Goal: Information Seeking & Learning: Find specific fact

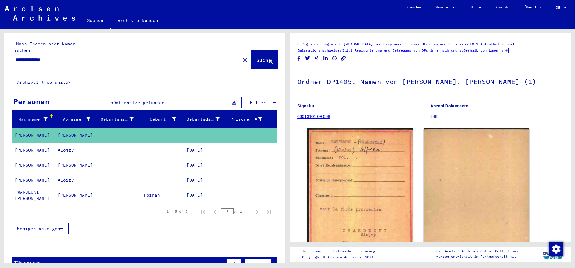
click at [4, 41] on div "**********" at bounding box center [144, 150] width 281 height 234
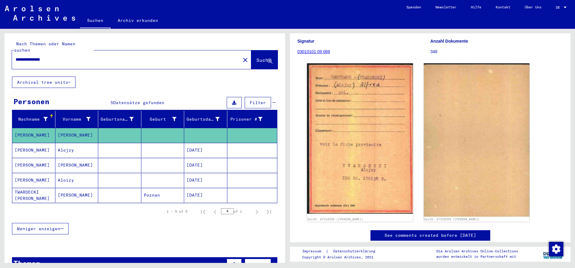
drag, startPoint x: 70, startPoint y: 54, endPoint x: 5, endPoint y: 51, distance: 65.4
click at [16, 56] on input "**********" at bounding box center [126, 59] width 221 height 6
type input "**********"
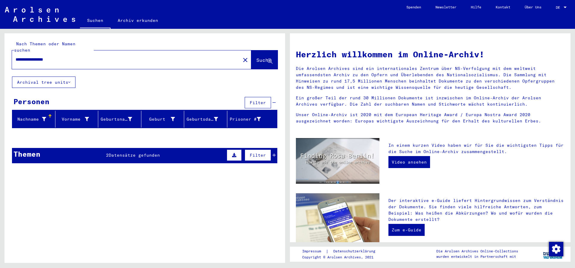
click at [276, 148] on div "Themen 2 Datensätze gefunden Filter" at bounding box center [144, 155] width 265 height 15
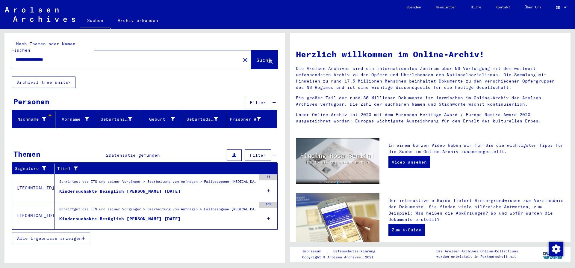
click at [173, 179] on div "Schriftgut des ITS und seiner Vorgänger > Bearbeitung von Anfragen > Fallbezoge…" at bounding box center [157, 183] width 197 height 8
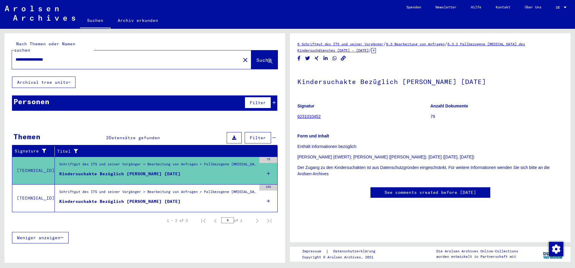
click at [167, 189] on div "Schriftgut des ITS und seiner Vorgänger > Bearbeitung von Anfragen > Fallbezoge…" at bounding box center [157, 193] width 197 height 8
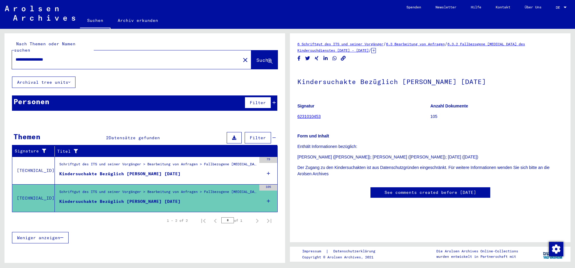
click at [177, 161] on div "Schriftgut des ITS und seiner Vorgänger > Bearbeitung von Anfragen > Fallbezoge…" at bounding box center [157, 165] width 197 height 8
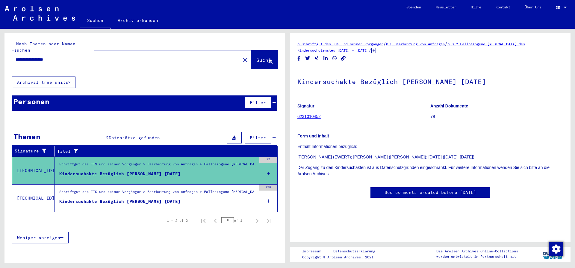
click at [160, 184] on div "Schriftgut des ITS und seiner Vorgänger > Bearbeitung von Anfragen > Fallbezoge…" at bounding box center [156, 197] width 202 height 27
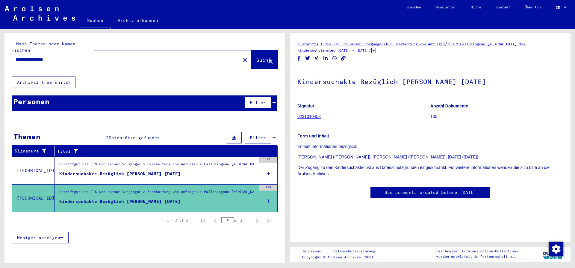
click at [156, 161] on div "Schriftgut des ITS und seiner Vorgänger > Bearbeitung von Anfragen > Fallbezoge…" at bounding box center [157, 165] width 197 height 8
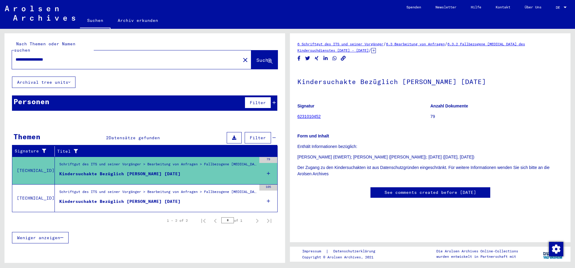
click at [269, 157] on div "79" at bounding box center [268, 160] width 18 height 6
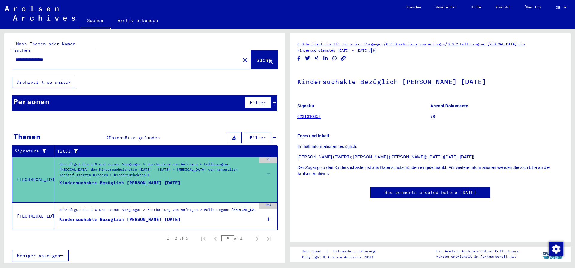
click at [154, 165] on div "Schriftgut des ITS und seiner Vorgänger > Bearbeitung von Anfragen > Fallbezoge…" at bounding box center [157, 171] width 197 height 21
click at [96, 168] on div "Schriftgut des ITS und seiner Vorgänger > Bearbeitung von Anfragen > Fallbezoge…" at bounding box center [157, 171] width 197 height 21
click at [272, 209] on div "105" at bounding box center [268, 215] width 18 height 27
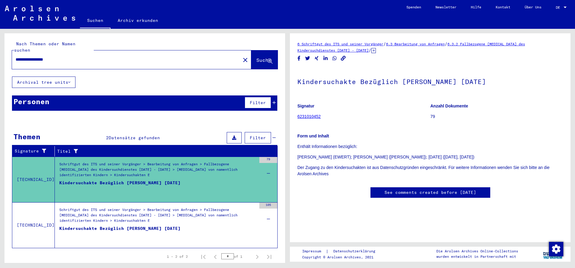
click at [230, 208] on div "Schriftgut des ITS und seiner Vorgänger > Bearbeitung von Anfragen > Fallbezoge…" at bounding box center [157, 217] width 197 height 21
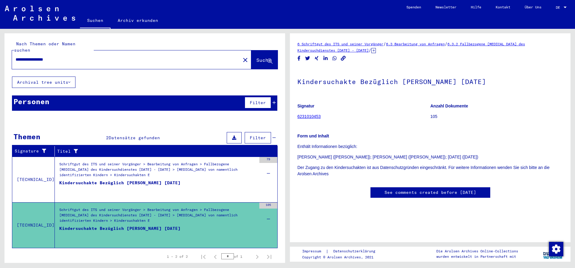
scroll to position [97, 0]
drag, startPoint x: 74, startPoint y: 54, endPoint x: 0, endPoint y: 55, distance: 74.0
click at [16, 56] on input "**********" at bounding box center [126, 59] width 221 height 6
type input "**********"
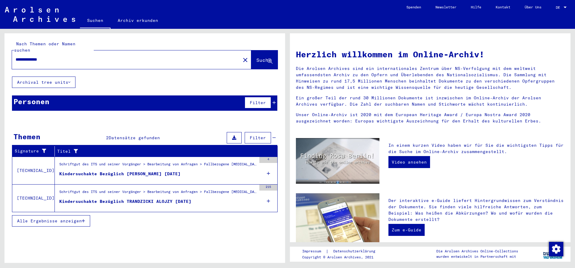
click at [255, 161] on div "Schriftgut des ITS und seiner Vorgänger > Bearbeitung von Anfragen > Fallbezoge…" at bounding box center [157, 165] width 197 height 8
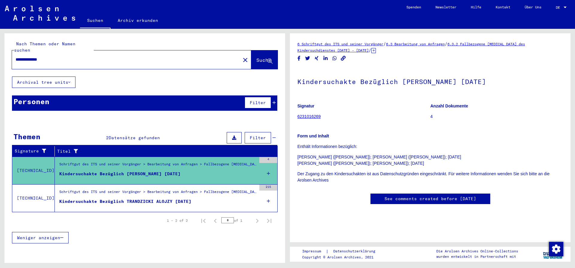
click at [194, 189] on div "Schriftgut des ITS und seiner Vorgänger > Bearbeitung von Anfragen > Fallbezoge…" at bounding box center [157, 193] width 197 height 8
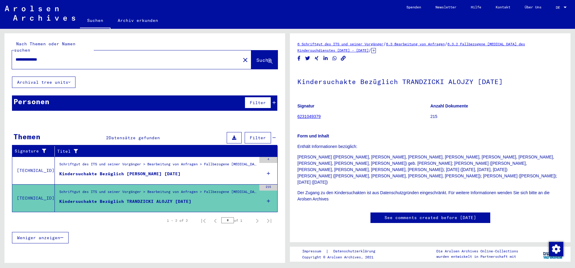
click at [191, 170] on figure "Kindersuchakte Bezüglich HARTMANN ALFRED 24.03.1938" at bounding box center [157, 174] width 197 height 9
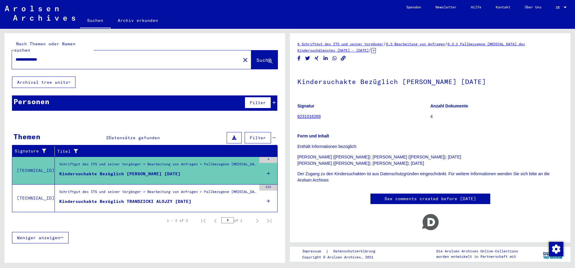
click at [151, 198] on div "Kindersuchakte Bezüglich TRANDZICKI ALOJZY 24.03.1938" at bounding box center [125, 201] width 132 height 6
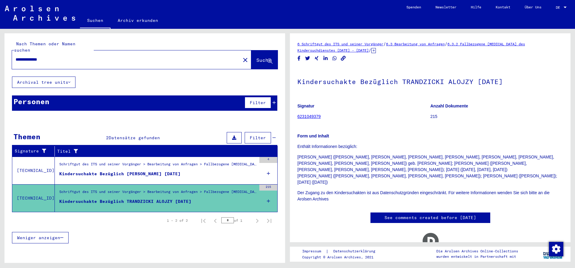
click at [152, 170] on div "Kindersuchakte Bezüglich HARTMANN ALFRED 24.03.1938" at bounding box center [119, 173] width 121 height 6
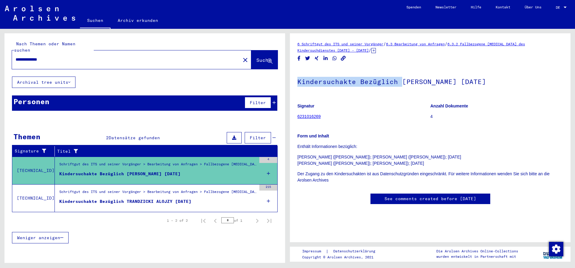
drag, startPoint x: 299, startPoint y: 81, endPoint x: 398, endPoint y: 81, distance: 99.8
click at [398, 81] on h1 "Kindersuchakte Bezüglich HARTMANN ALFRED 24.03.1938" at bounding box center [430, 81] width 266 height 26
copy h1 "Kindersuchakte Bezüglich"
click at [211, 189] on div "Schriftgut des ITS und seiner Vorgänger > Bearbeitung von Anfragen > Fallbezoge…" at bounding box center [157, 193] width 197 height 8
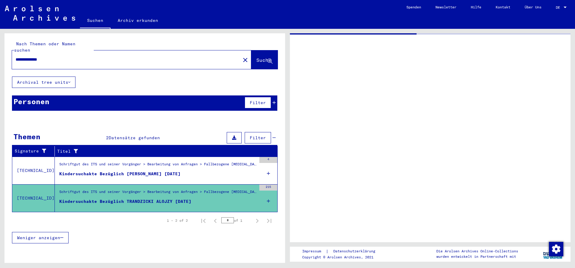
click at [205, 157] on div "Schriftgut des ITS und seiner Vorgänger > Bearbeitung von Anfragen > Fallbezoge…" at bounding box center [156, 170] width 202 height 27
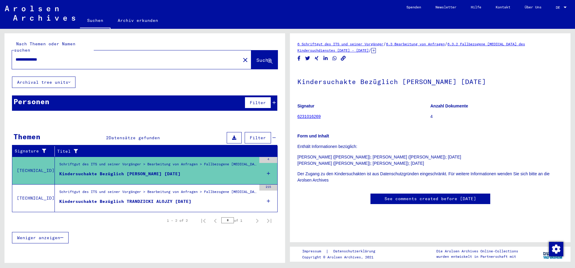
click at [231, 184] on div "Schriftgut des ITS und seiner Vorgänger > Bearbeitung von Anfragen > Fallbezoge…" at bounding box center [156, 197] width 202 height 27
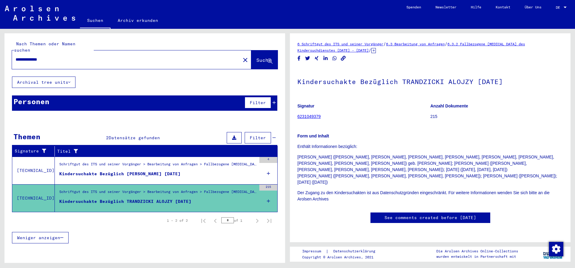
click at [234, 164] on mat-grid-list "Schriftgut des ITS und seiner Vorgänger > Bearbeitung von Anfragen > Fallbezoge…" at bounding box center [157, 170] width 197 height 18
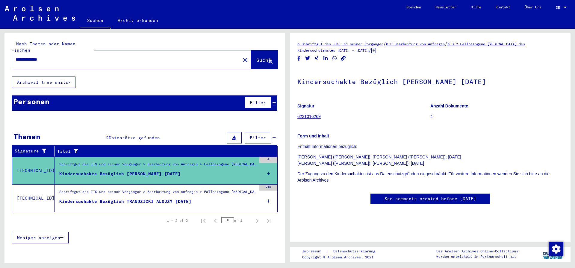
click at [247, 201] on div "Schriftgut des ITS und seiner Vorgänger > Bearbeitung von Anfragen > Fallbezoge…" at bounding box center [156, 197] width 202 height 27
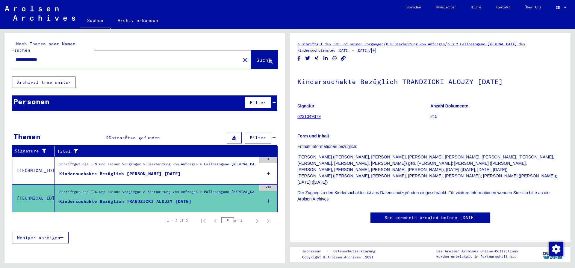
click at [272, 184] on div "215" at bounding box center [268, 187] width 18 height 6
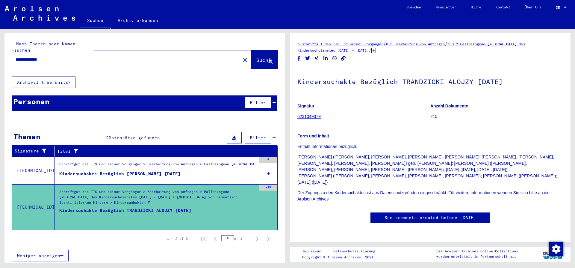
drag, startPoint x: 266, startPoint y: 180, endPoint x: 270, endPoint y: 184, distance: 5.5
click at [269, 185] on div "215" at bounding box center [268, 197] width 18 height 27
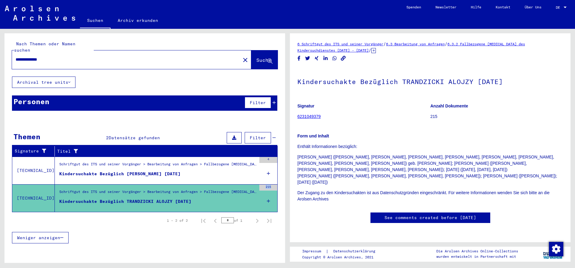
click at [270, 184] on div "215" at bounding box center [268, 187] width 18 height 6
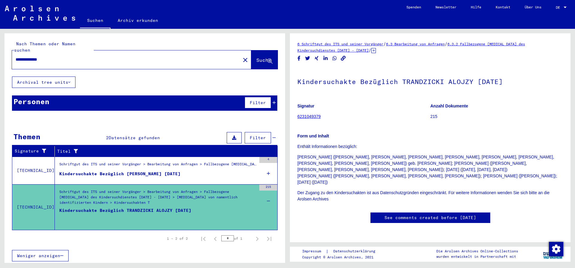
click at [271, 184] on div "215" at bounding box center [268, 187] width 18 height 6
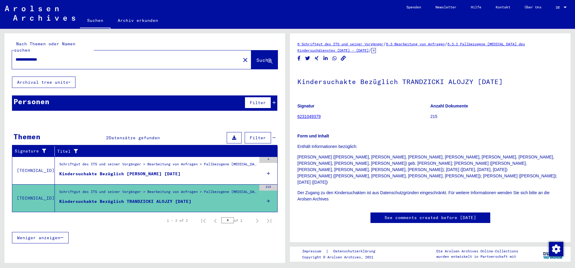
click at [269, 193] on icon at bounding box center [268, 200] width 3 height 21
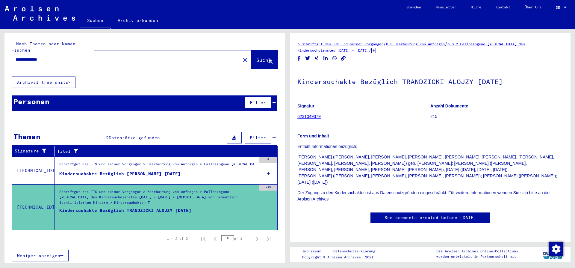
click at [270, 184] on div "215" at bounding box center [268, 187] width 18 height 6
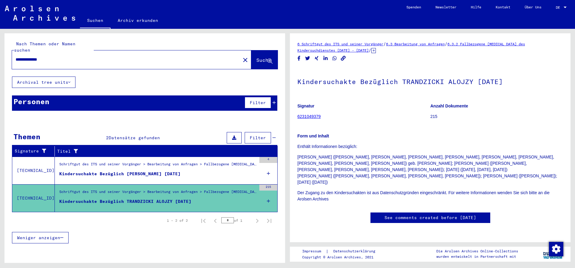
click at [268, 191] on icon at bounding box center [268, 200] width 3 height 21
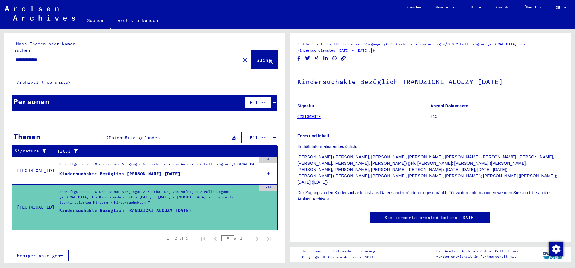
click at [265, 184] on div "215" at bounding box center [268, 187] width 18 height 6
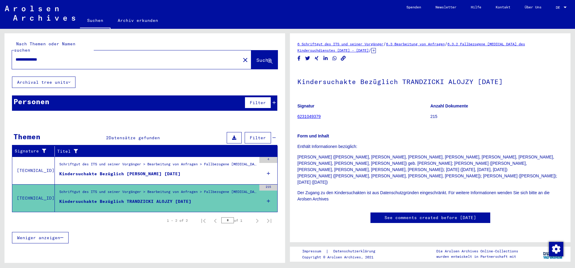
click at [264, 157] on div "4" at bounding box center [268, 160] width 18 height 6
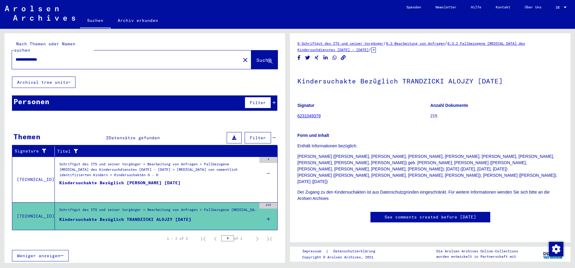
scroll to position [185, 0]
click at [274, 157] on div "4" at bounding box center [268, 160] width 18 height 6
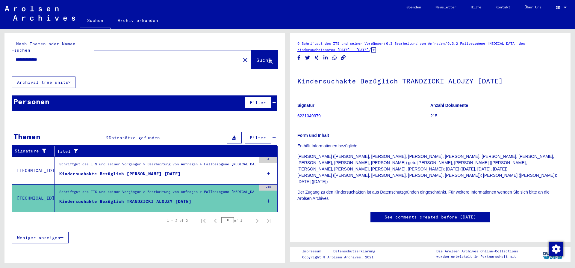
click at [274, 157] on div "4" at bounding box center [268, 160] width 18 height 6
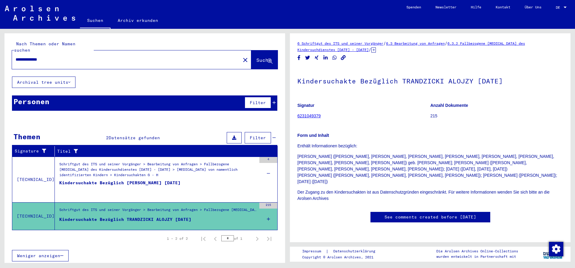
click at [270, 164] on div "4" at bounding box center [268, 170] width 18 height 27
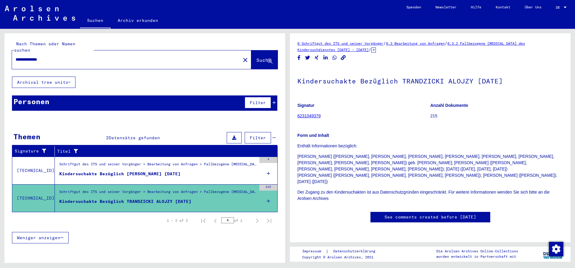
click at [262, 157] on div "4" at bounding box center [268, 160] width 18 height 6
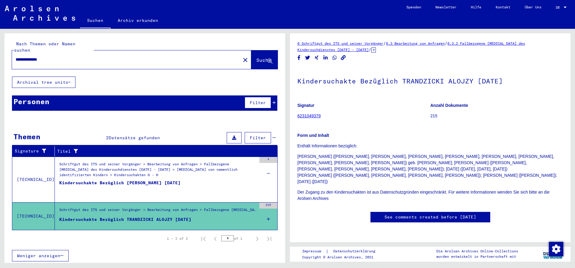
click at [171, 116] on div "Geburt‏" at bounding box center [160, 119] width 33 height 6
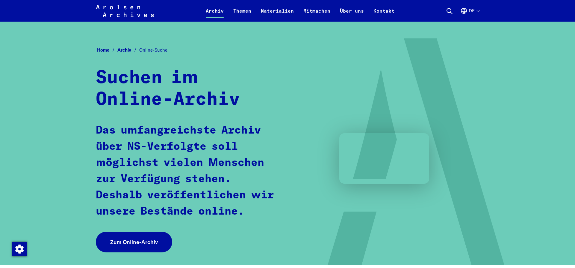
scroll to position [336, 0]
